Goal: Obtain resource: Download file/media

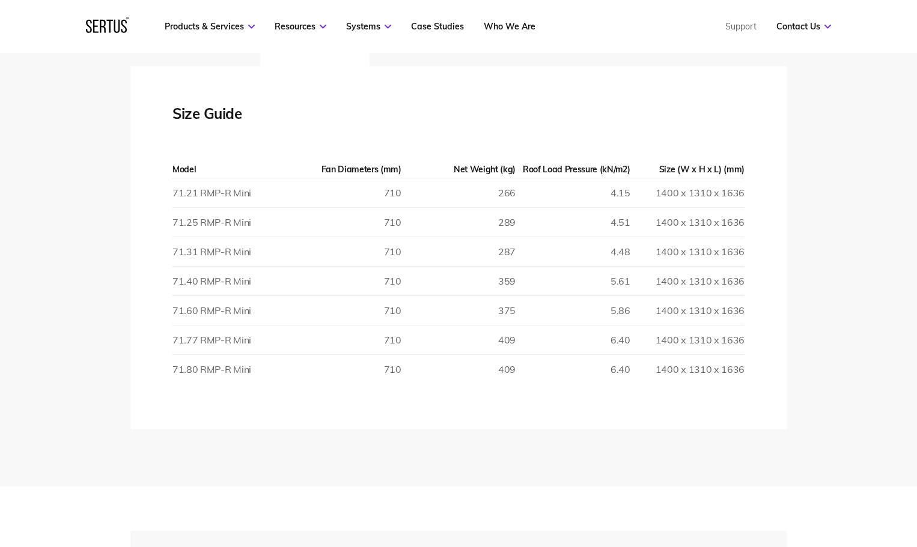
scroll to position [2163, 0]
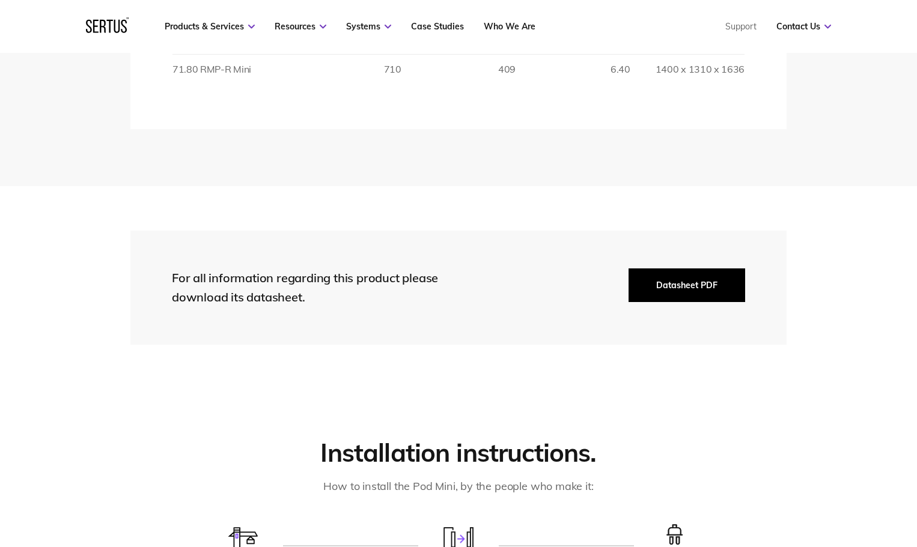
click at [687, 287] on button "Datasheet PDF" at bounding box center [687, 286] width 117 height 34
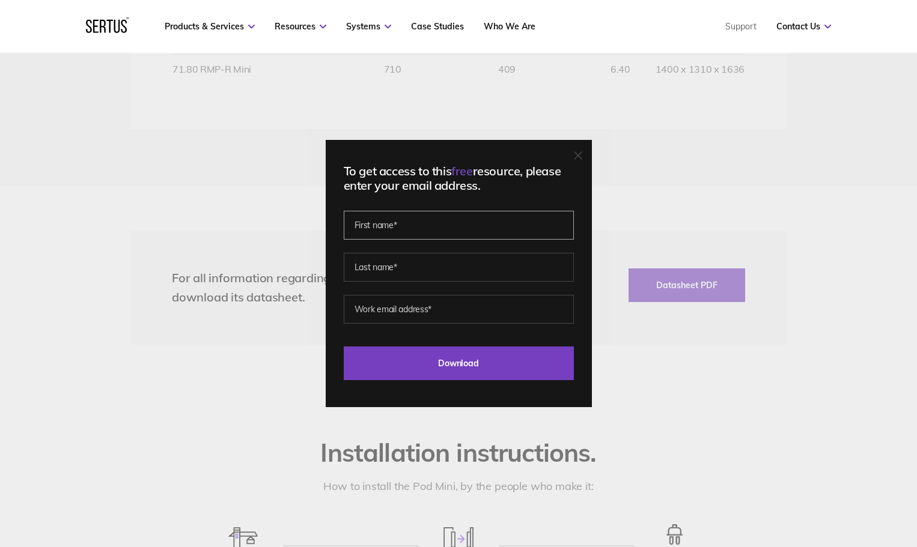
click at [443, 228] on input "text" at bounding box center [459, 225] width 230 height 29
type input "[PERSON_NAME]"
click at [442, 260] on input "text" at bounding box center [459, 267] width 230 height 29
type input "[PERSON_NAME]"
click at [433, 310] on input "email" at bounding box center [459, 309] width 230 height 29
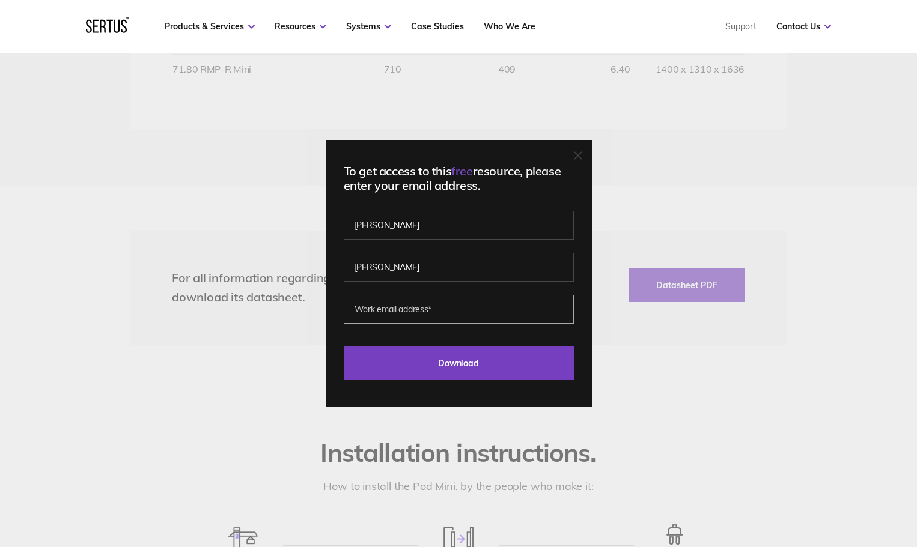
type input "[PERSON_NAME][EMAIL_ADDRESS][PERSON_NAME][DOMAIN_NAME]"
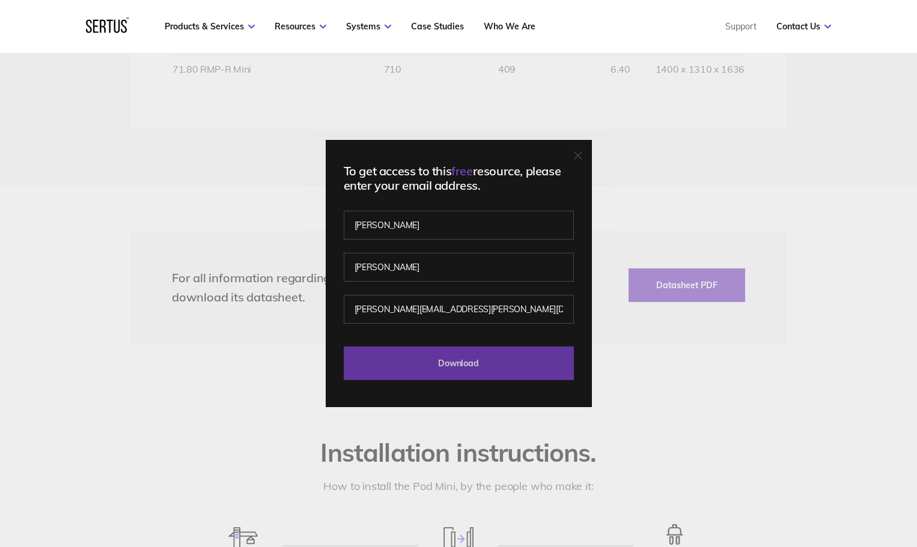
click at [446, 364] on input "Download" at bounding box center [459, 364] width 230 height 34
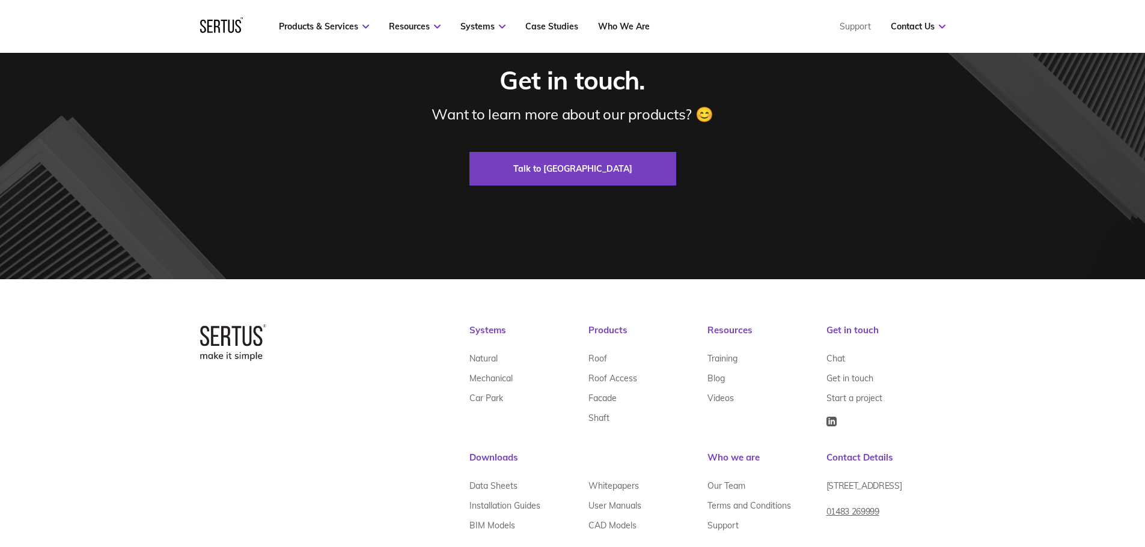
scroll to position [3666, 0]
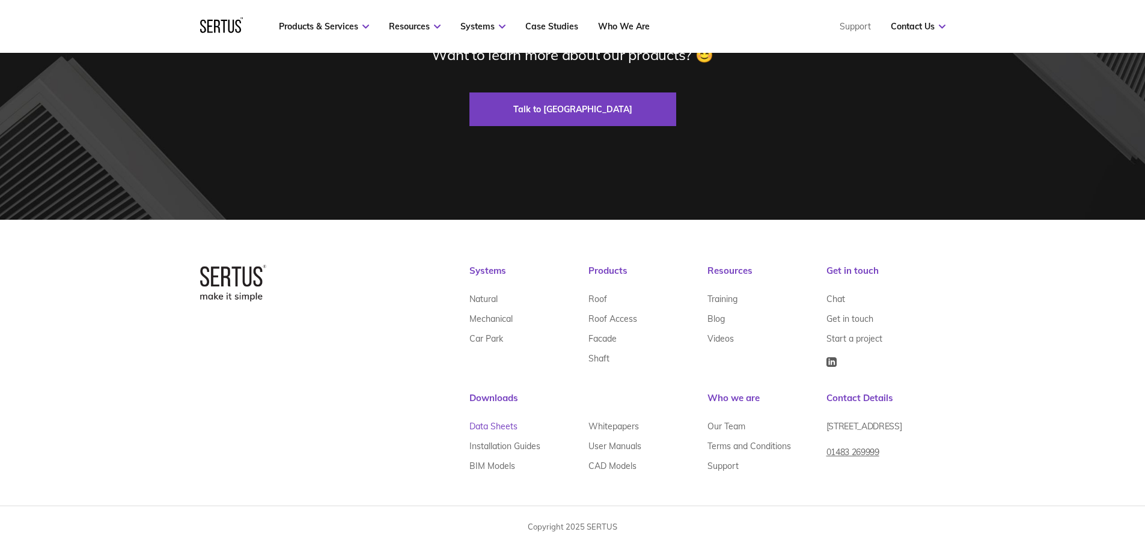
click at [492, 425] on link "Data Sheets" at bounding box center [493, 426] width 48 height 20
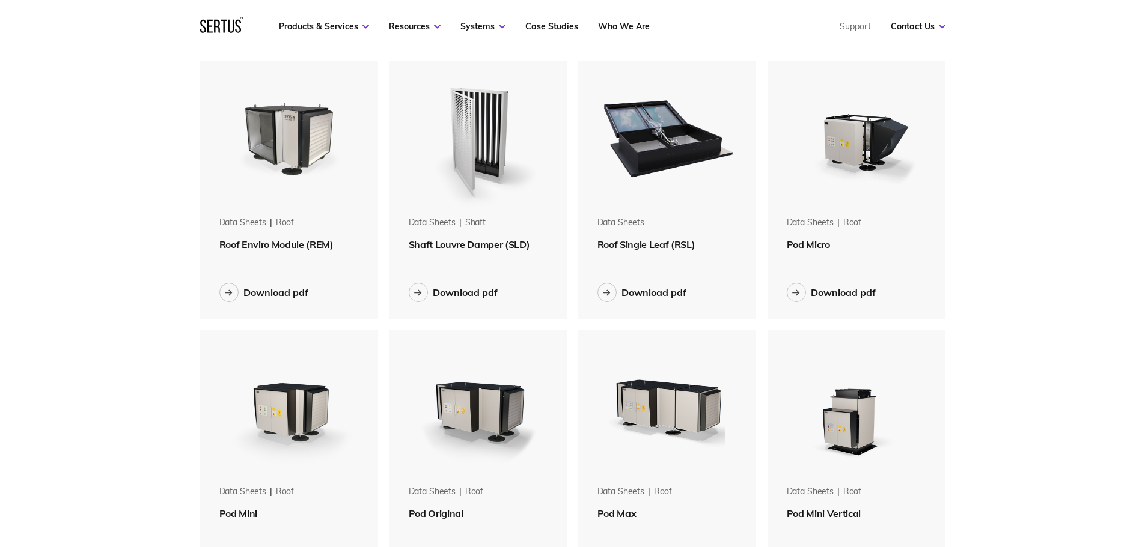
scroll to position [120, 0]
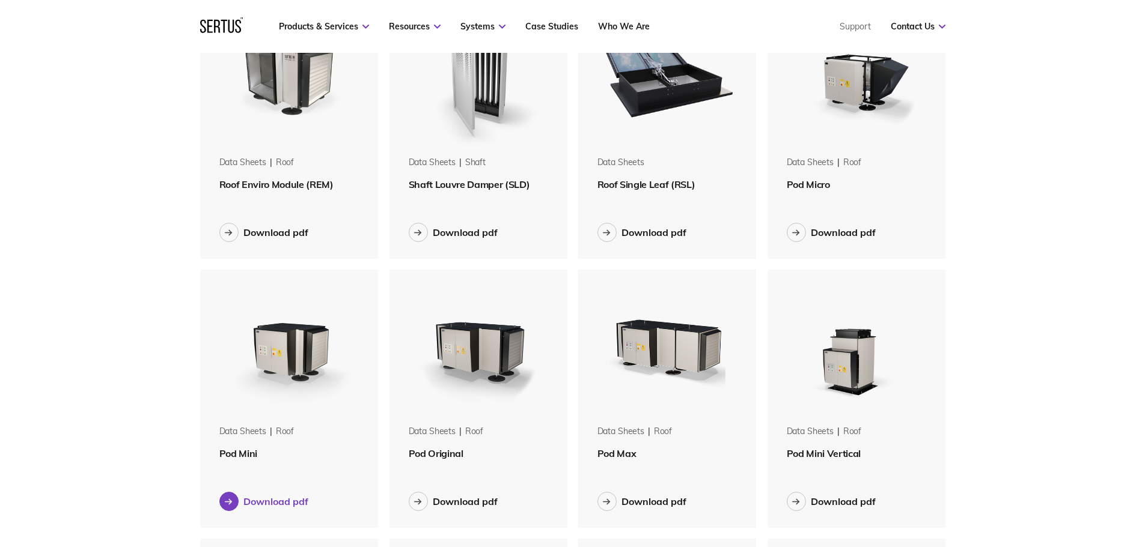
click at [271, 502] on div "Download pdf" at bounding box center [275, 502] width 65 height 12
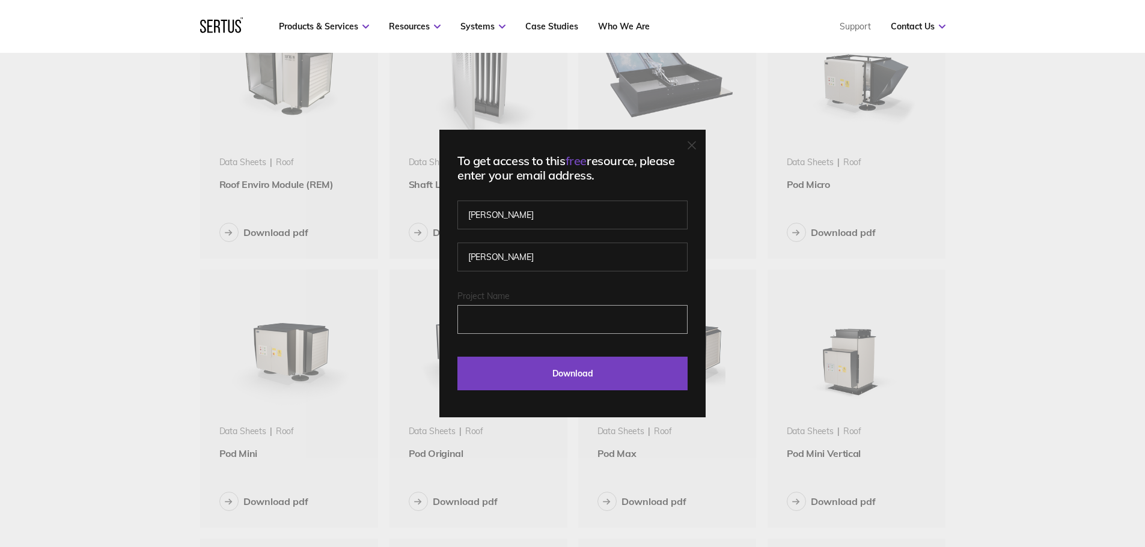
click at [508, 325] on input "Project Name" at bounding box center [572, 319] width 230 height 29
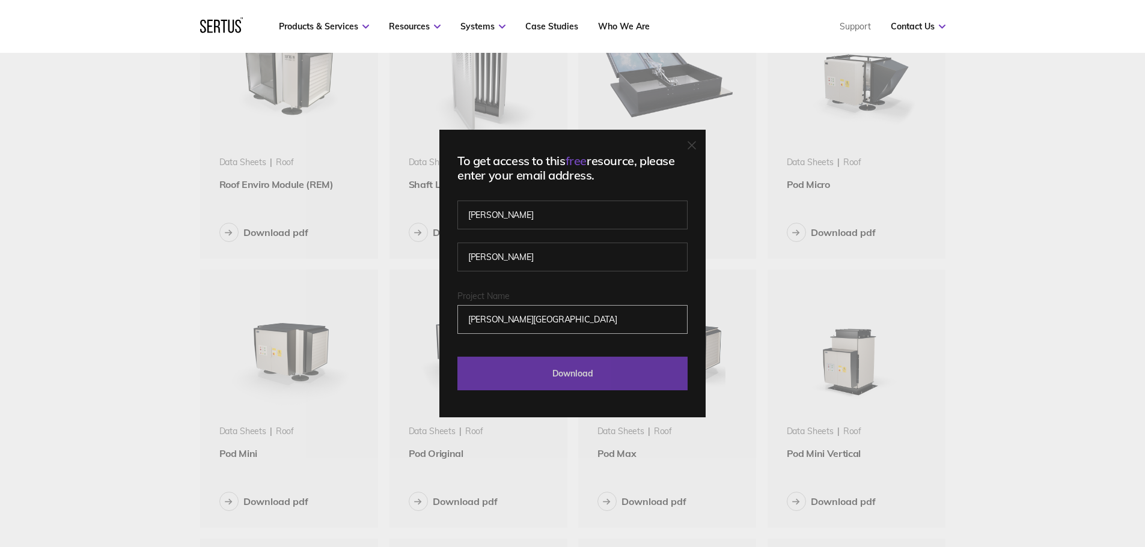
type input "Newcombe House"
click at [639, 373] on input "Download" at bounding box center [572, 374] width 230 height 34
